Goal: Task Accomplishment & Management: Use online tool/utility

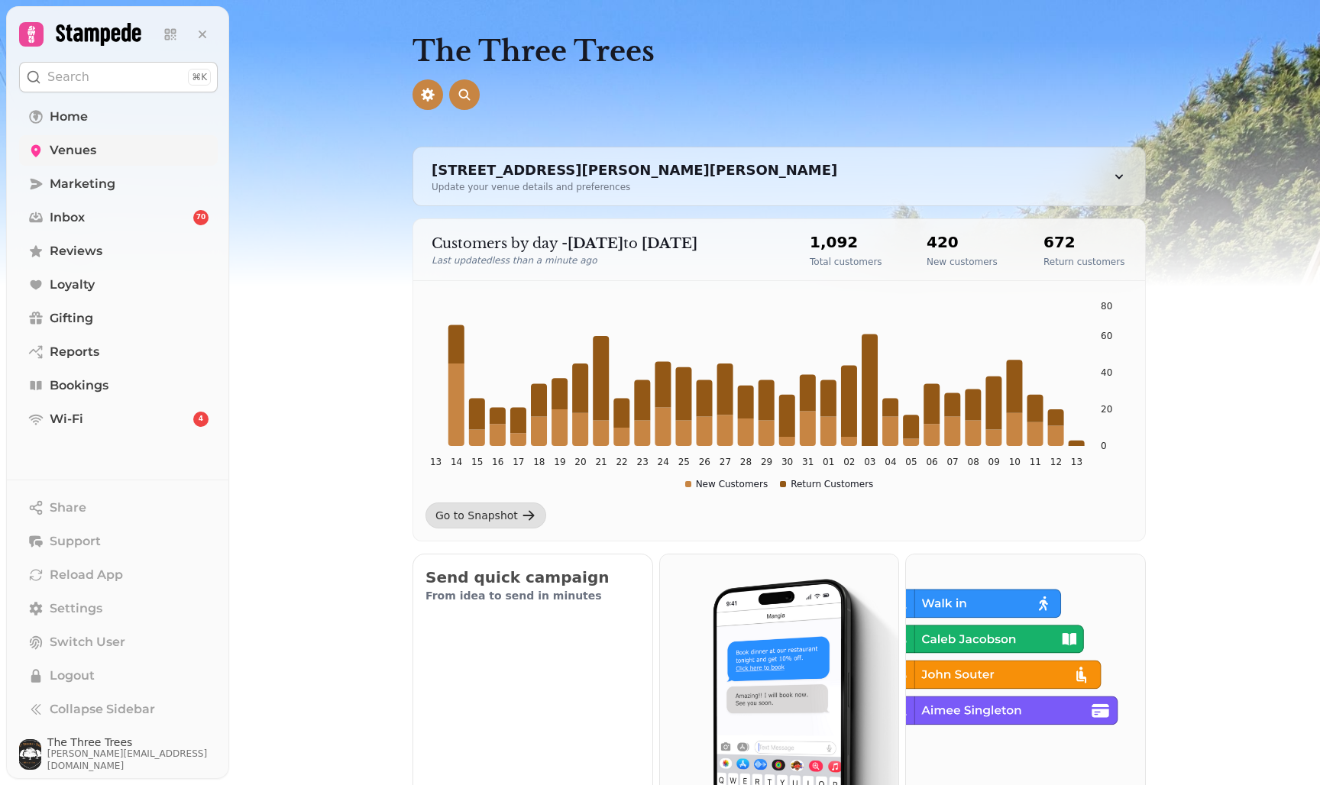
click at [73, 153] on span "Venues" at bounding box center [73, 150] width 47 height 18
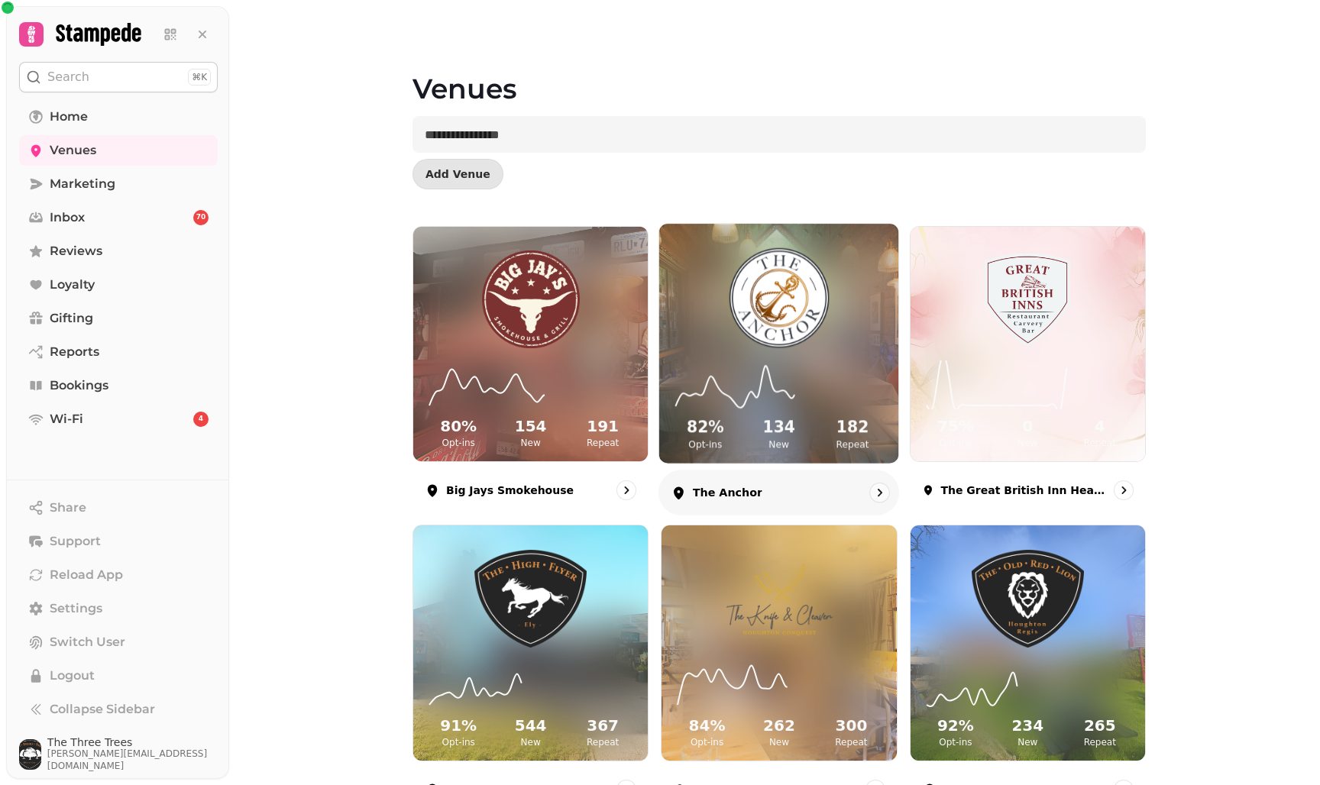
click at [774, 357] on div "82 % Opt-ins 134 New 182 Repeat" at bounding box center [778, 405] width 239 height 115
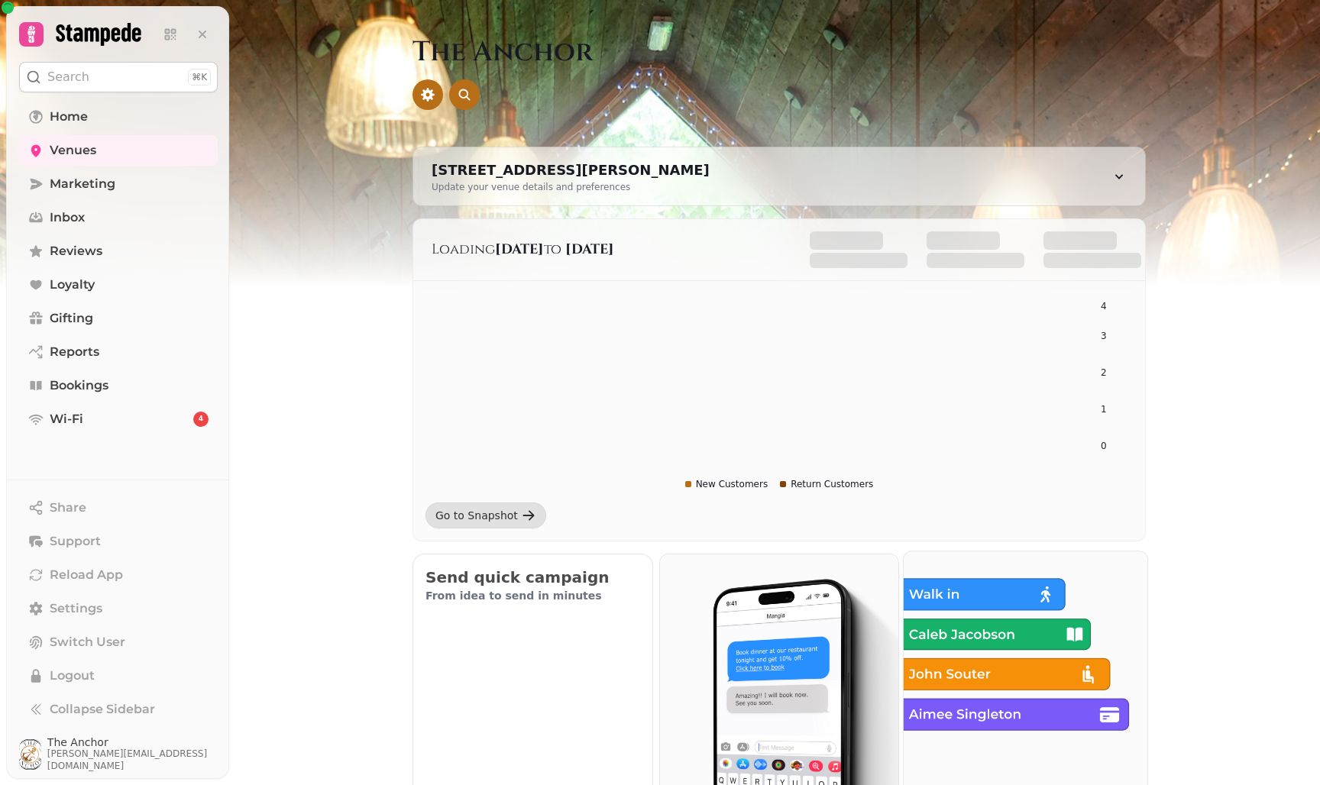
click at [948, 602] on img at bounding box center [1025, 673] width 268 height 268
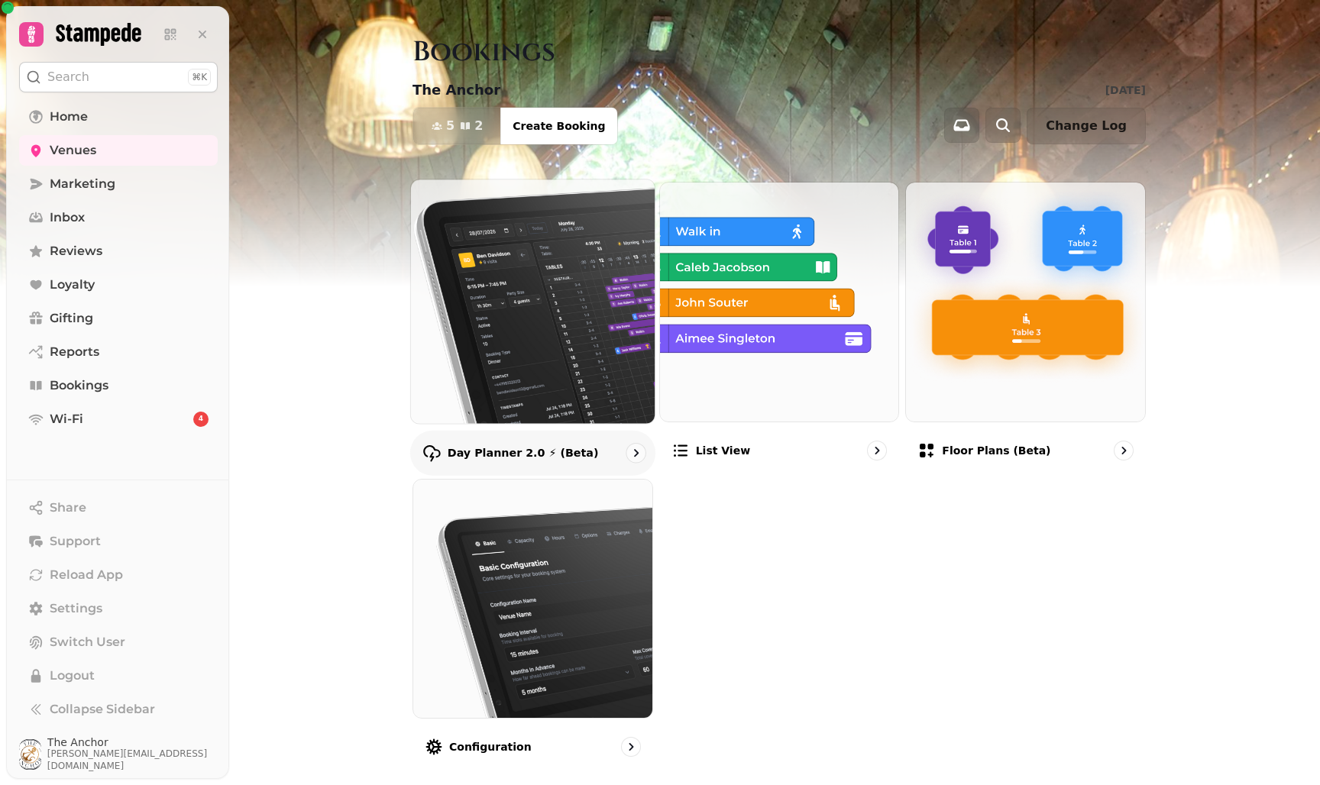
click at [511, 318] on img at bounding box center [533, 301] width 268 height 268
